Goal: Task Accomplishment & Management: Manage account settings

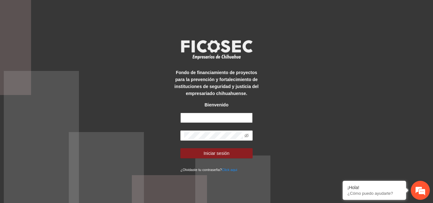
click at [204, 118] on input "text" at bounding box center [216, 118] width 72 height 10
type input "**********"
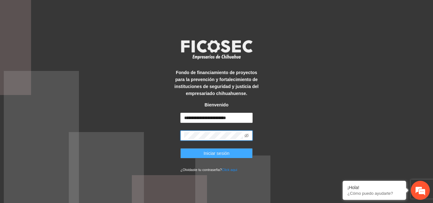
click at [204, 156] on span "Iniciar sesión" at bounding box center [217, 153] width 26 height 7
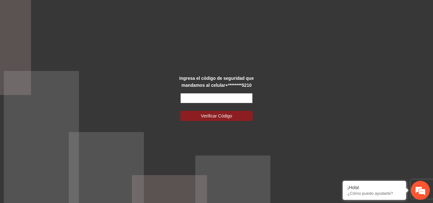
click at [194, 100] on input "text" at bounding box center [216, 98] width 72 height 10
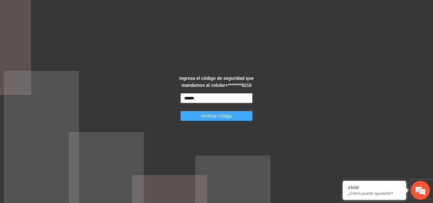
type input "******"
click at [205, 113] on span "Verificar Código" at bounding box center [216, 116] width 31 height 7
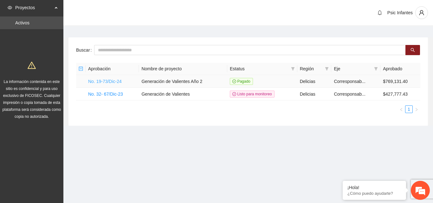
click at [99, 83] on link "No. 19-73/Dic-24" at bounding box center [105, 81] width 34 height 5
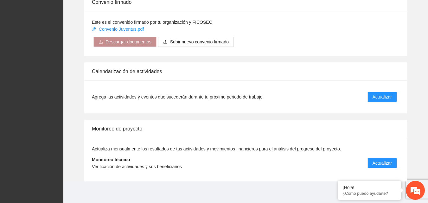
scroll to position [518, 0]
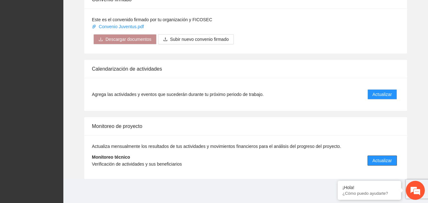
click at [377, 162] on span "Actualizar" at bounding box center [382, 160] width 19 height 7
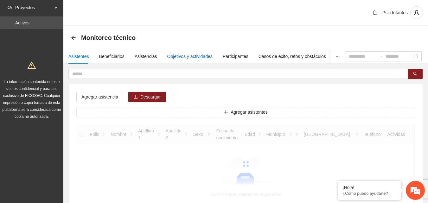
click at [181, 55] on div "Objetivos y actividades" at bounding box center [189, 56] width 45 height 7
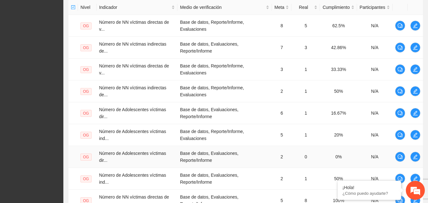
scroll to position [250, 0]
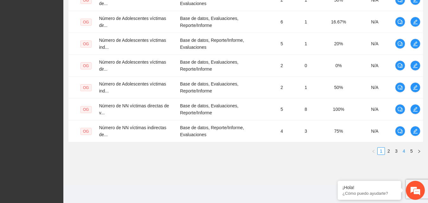
click at [404, 152] on link "4" at bounding box center [404, 151] width 7 height 7
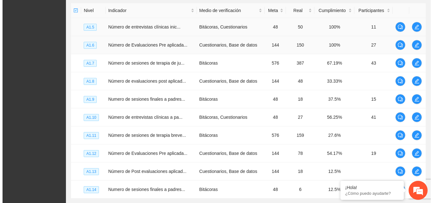
scroll to position [148, 0]
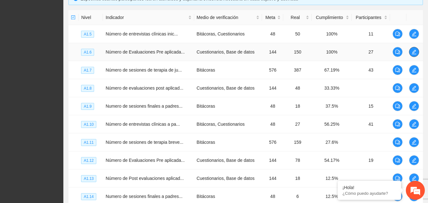
click at [415, 51] on icon "edit" at bounding box center [414, 51] width 5 height 5
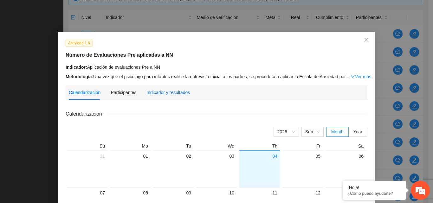
click at [167, 91] on div "Indicador y resultados" at bounding box center [167, 92] width 43 height 7
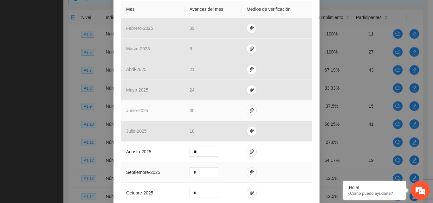
scroll to position [158, 0]
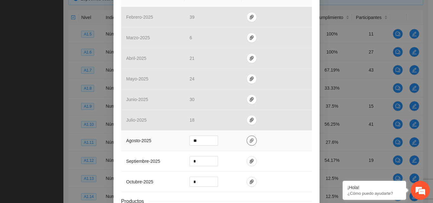
click at [249, 140] on icon "paper-clip" at bounding box center [251, 140] width 5 height 5
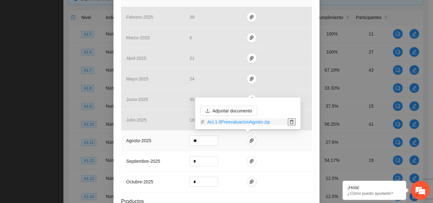
click at [293, 123] on icon "delete" at bounding box center [291, 122] width 4 height 4
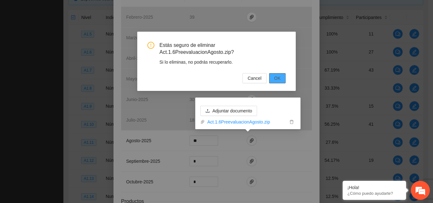
click at [279, 78] on span "OK" at bounding box center [277, 78] width 6 height 7
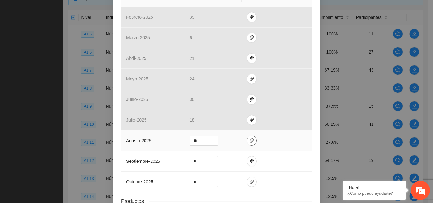
click at [249, 142] on icon "paper-clip" at bounding box center [251, 140] width 5 height 5
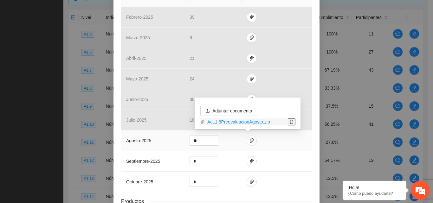
click at [290, 122] on icon "delete" at bounding box center [292, 122] width 4 height 4
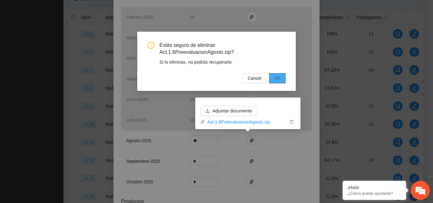
click at [277, 80] on span "OK" at bounding box center [277, 78] width 6 height 7
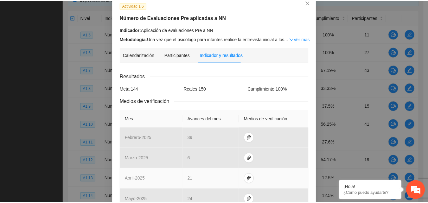
scroll to position [0, 0]
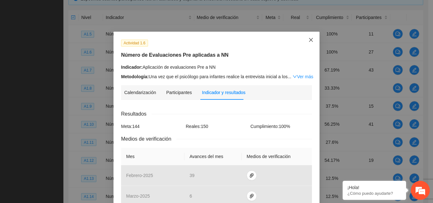
click at [309, 40] on icon "close" at bounding box center [310, 39] width 5 height 5
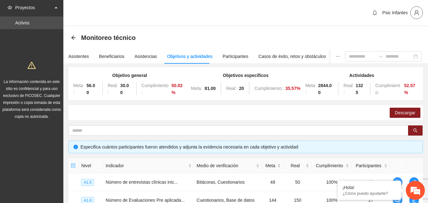
click at [416, 17] on button "button" at bounding box center [417, 12] width 13 height 13
click at [388, 37] on span "Cerrar sesión" at bounding box center [400, 36] width 40 height 7
